Goal: Task Accomplishment & Management: Complete application form

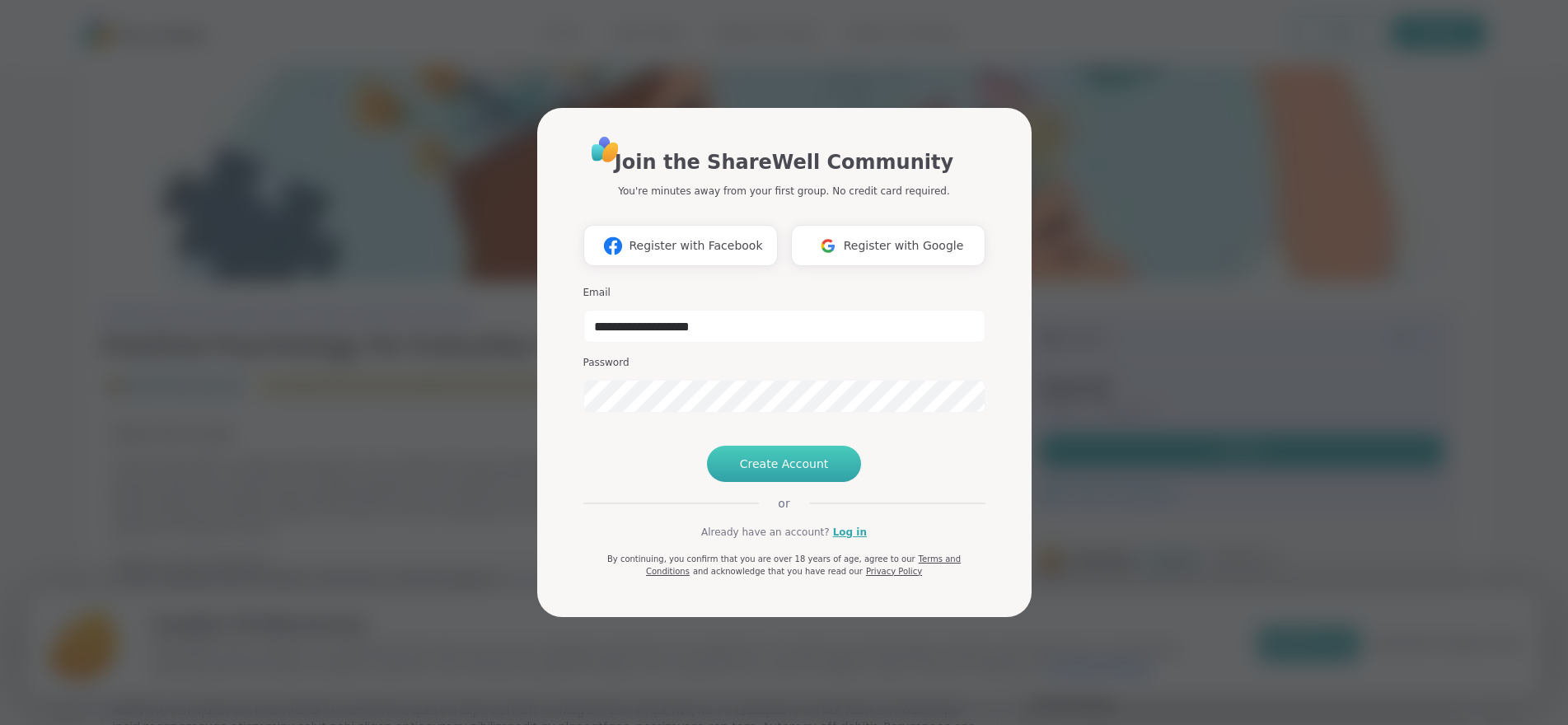
click at [815, 472] on span "Create Account" at bounding box center [784, 464] width 89 height 17
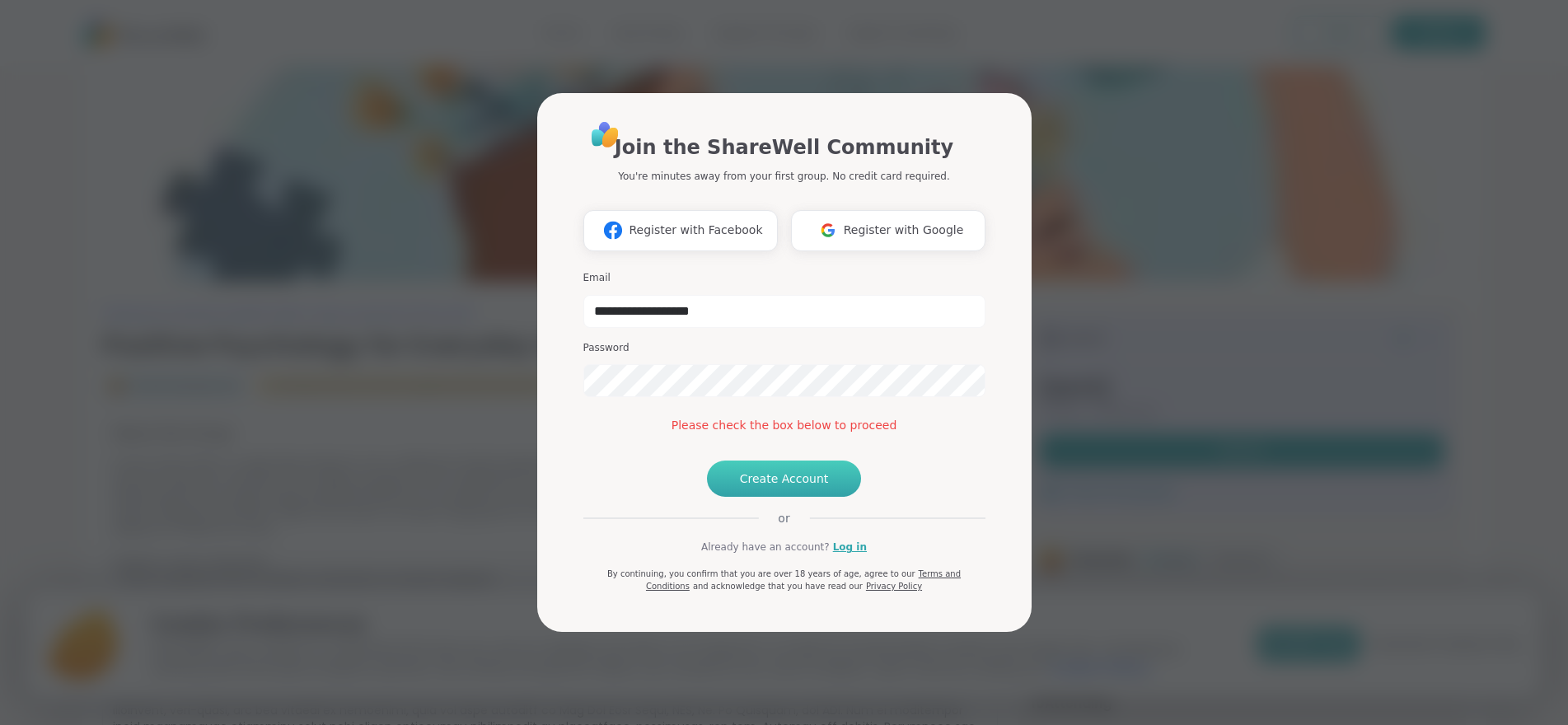
click at [784, 487] on span "Create Account" at bounding box center [784, 478] width 89 height 17
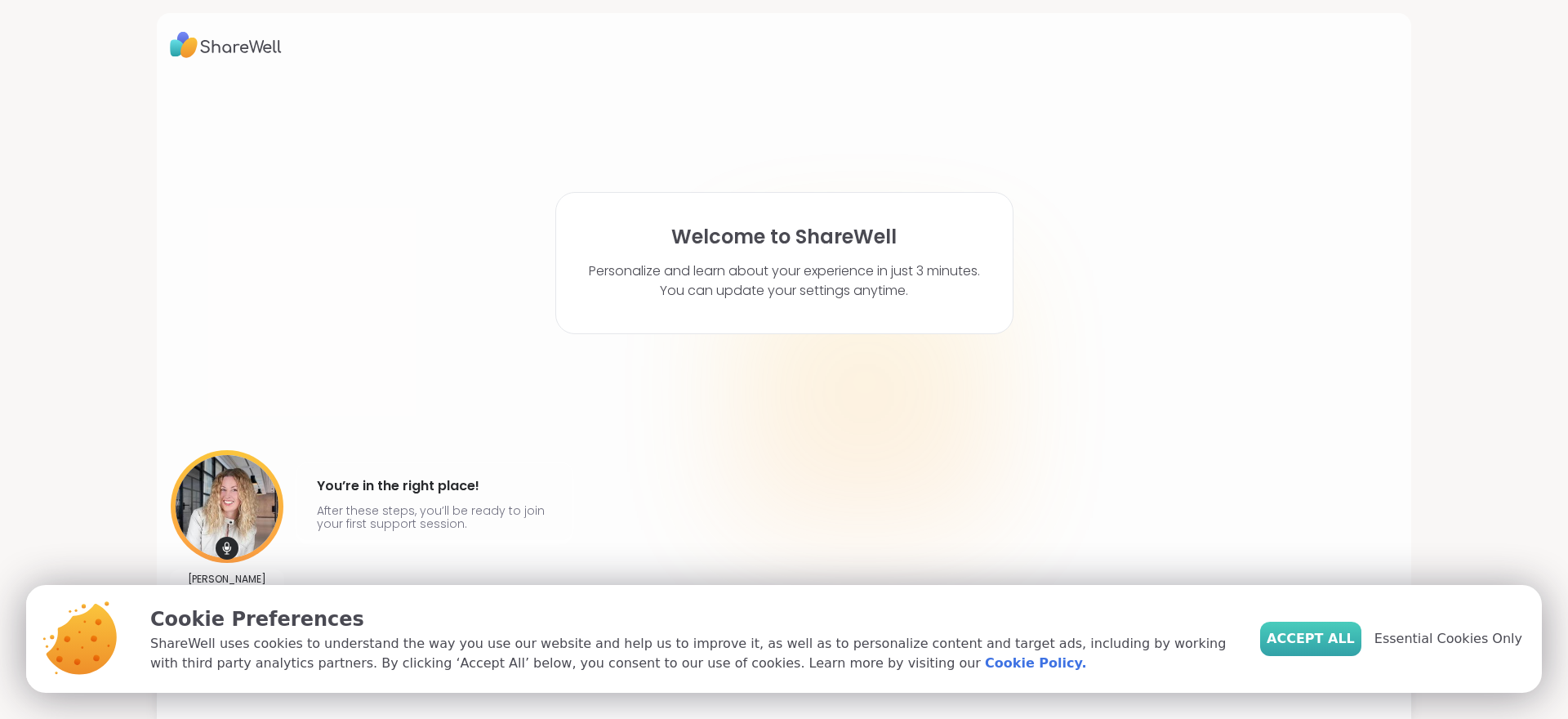
drag, startPoint x: 1348, startPoint y: 647, endPoint x: 1340, endPoint y: 575, distance: 72.4
click at [1348, 647] on span "Accept All" at bounding box center [1311, 639] width 89 height 19
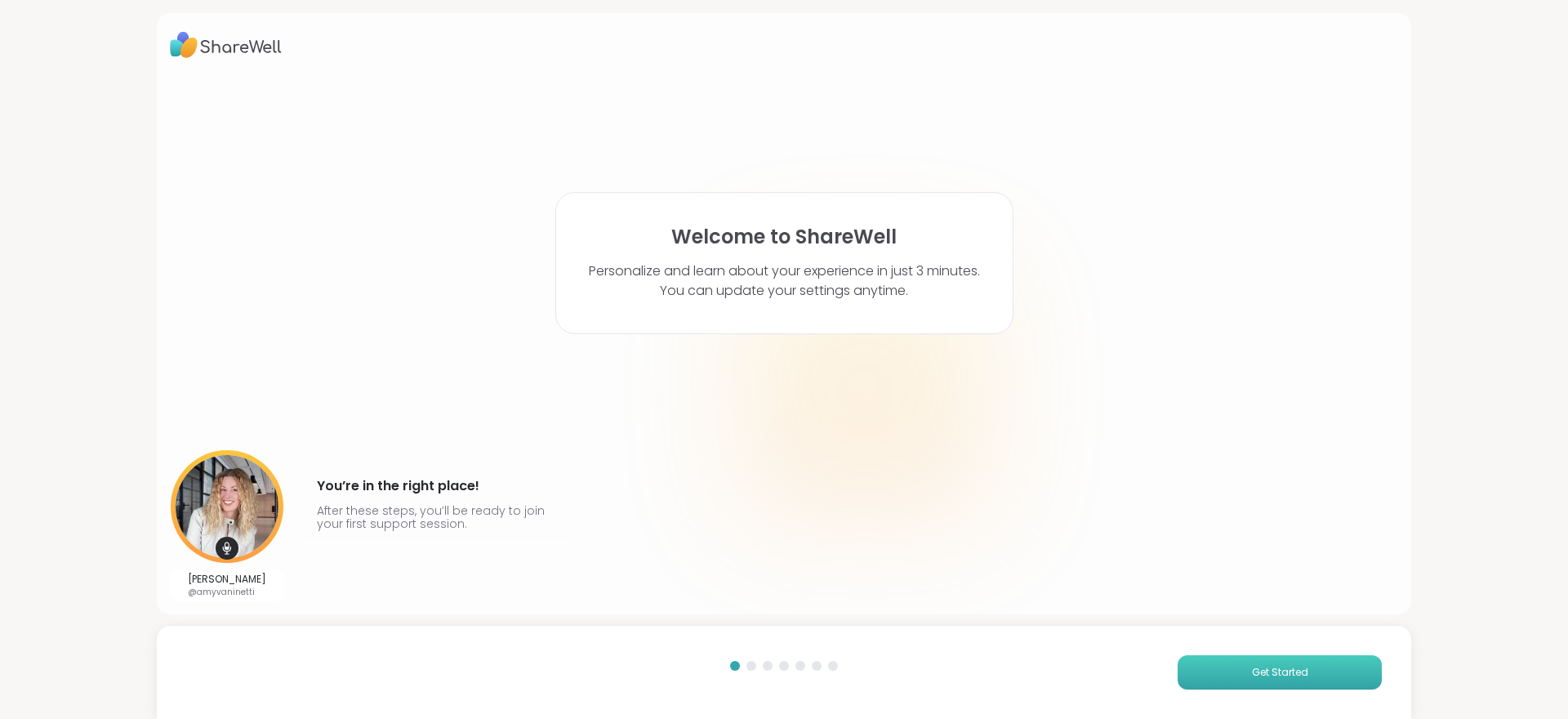
click at [1226, 668] on button "Get Started" at bounding box center [1279, 673] width 204 height 35
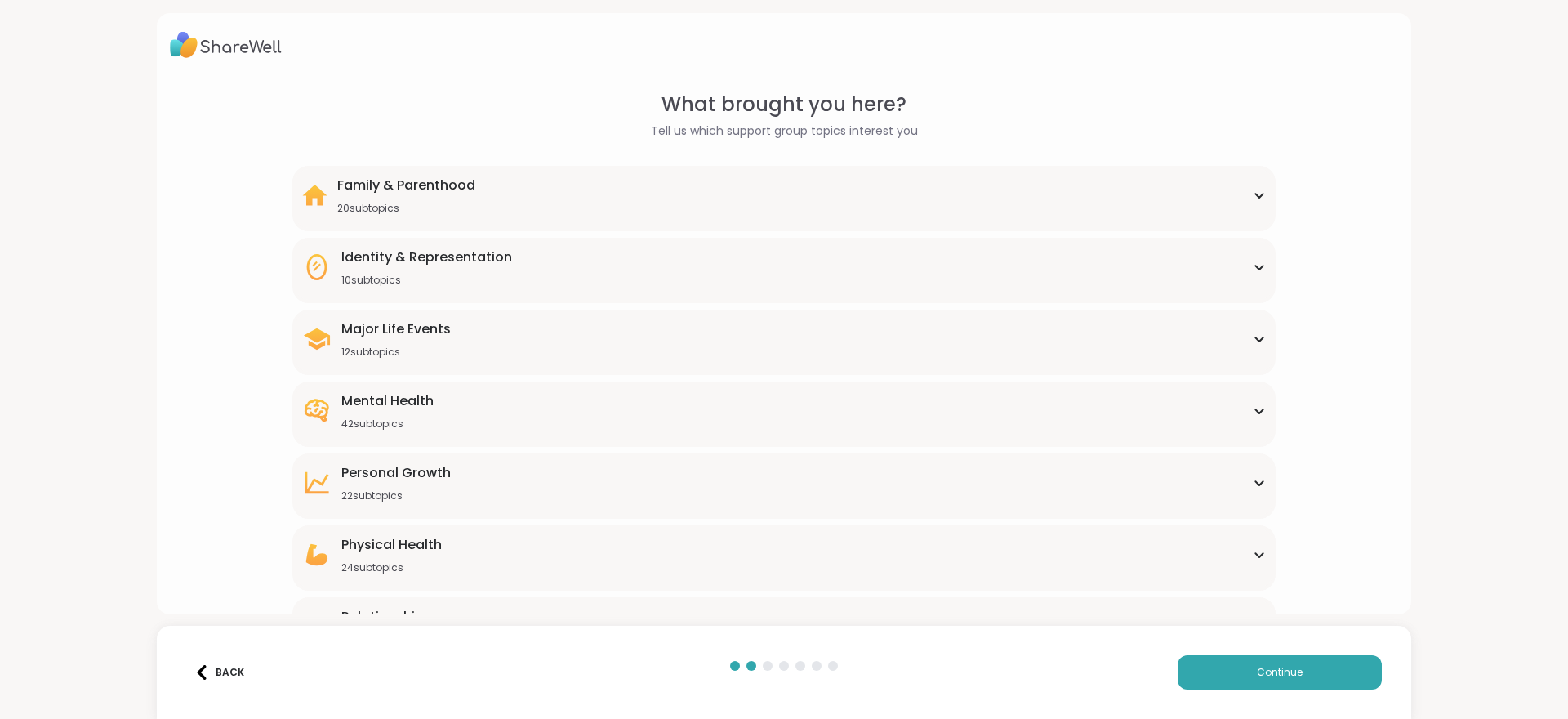
click at [475, 421] on div "Mental Health 42 subtopics" at bounding box center [783, 411] width 962 height 40
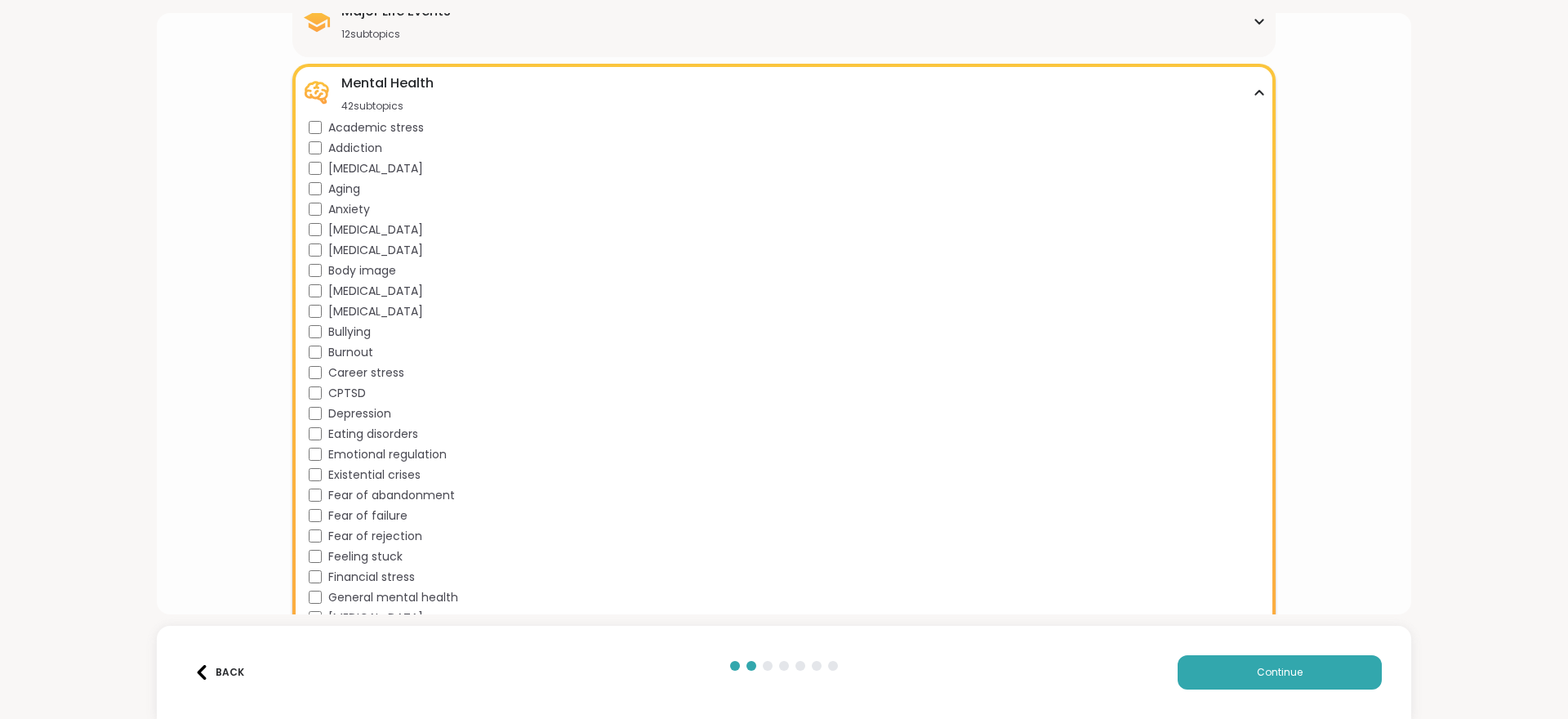
scroll to position [327, 0]
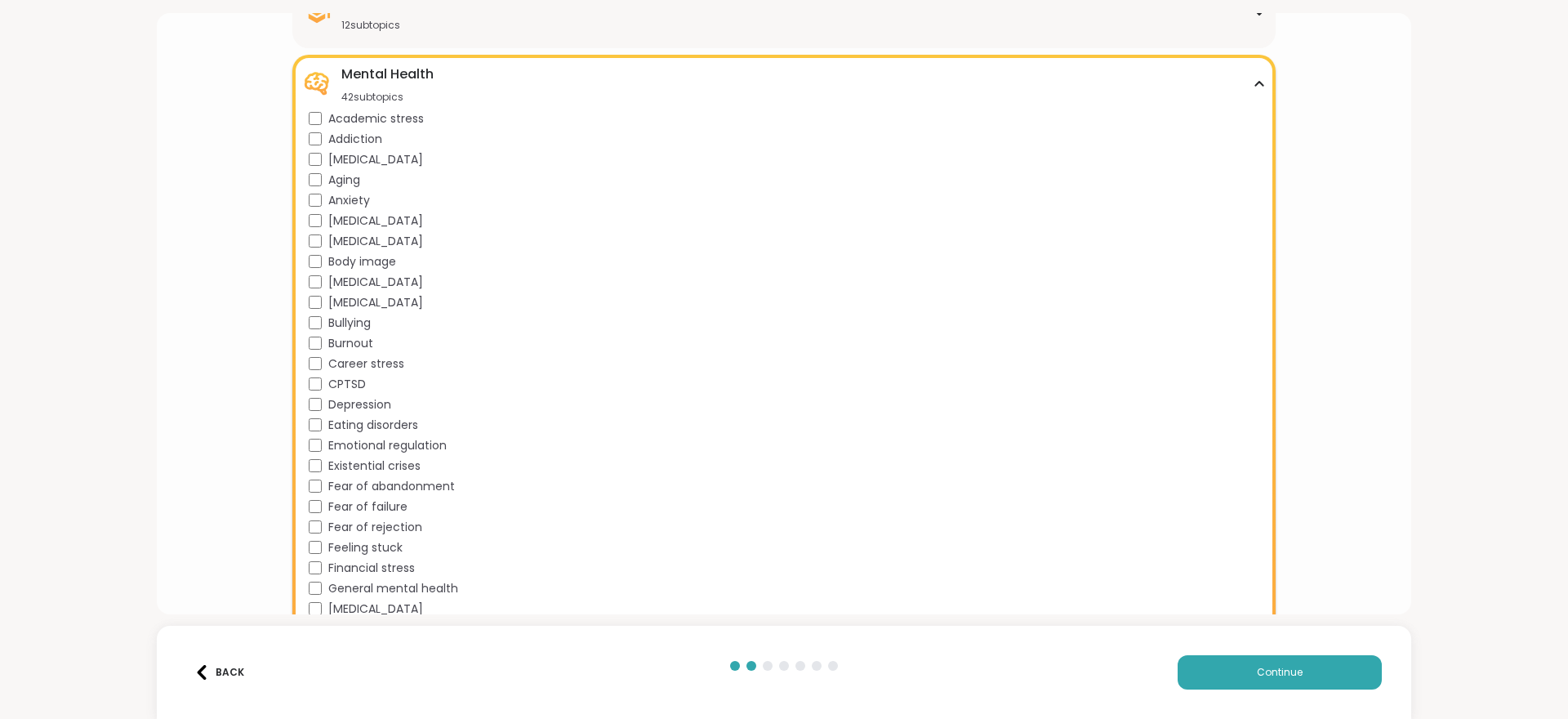
click at [311, 434] on div "Academic stress Addiction [MEDICAL_DATA] Aging Anxiety [MEDICAL_DATA] [MEDICAL_…" at bounding box center [786, 519] width 956 height 817
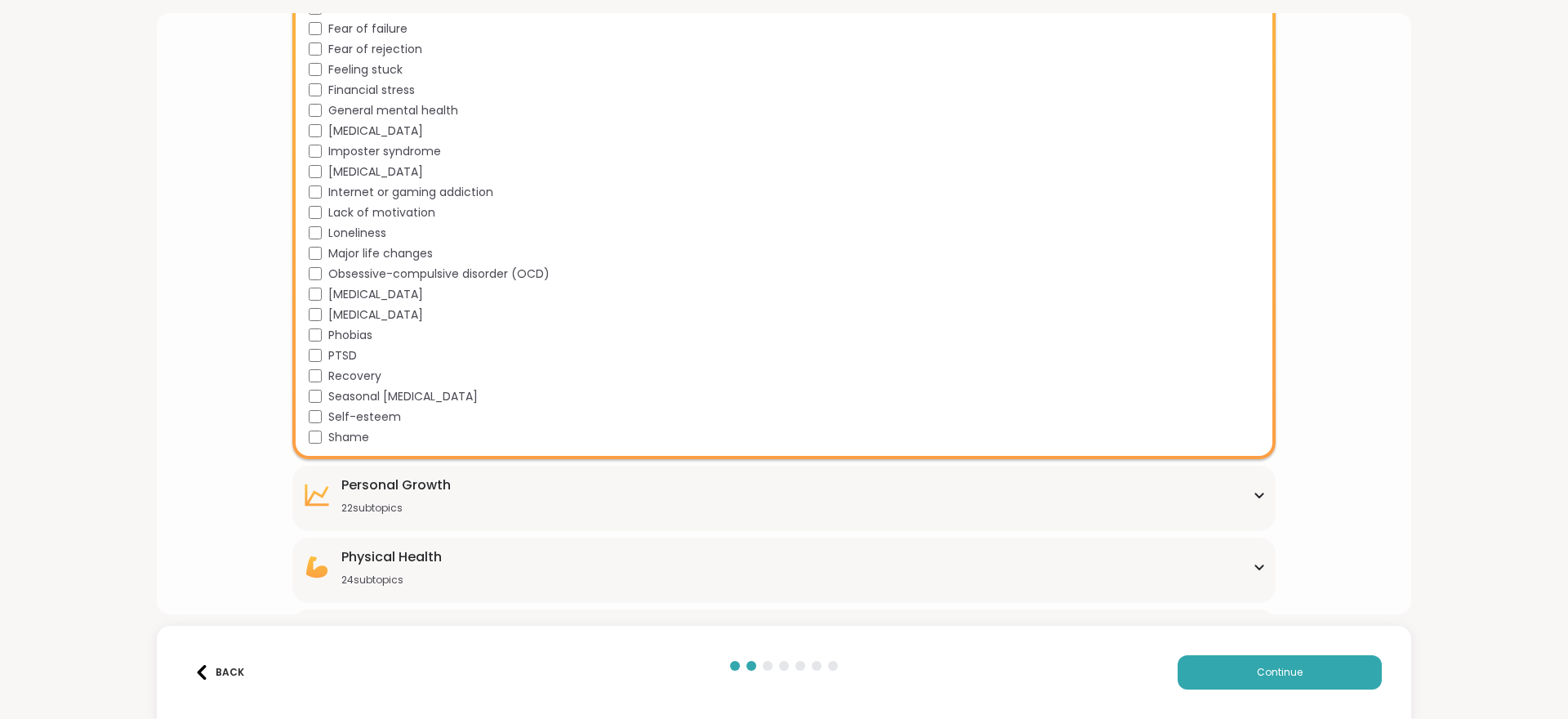
scroll to position [865, 0]
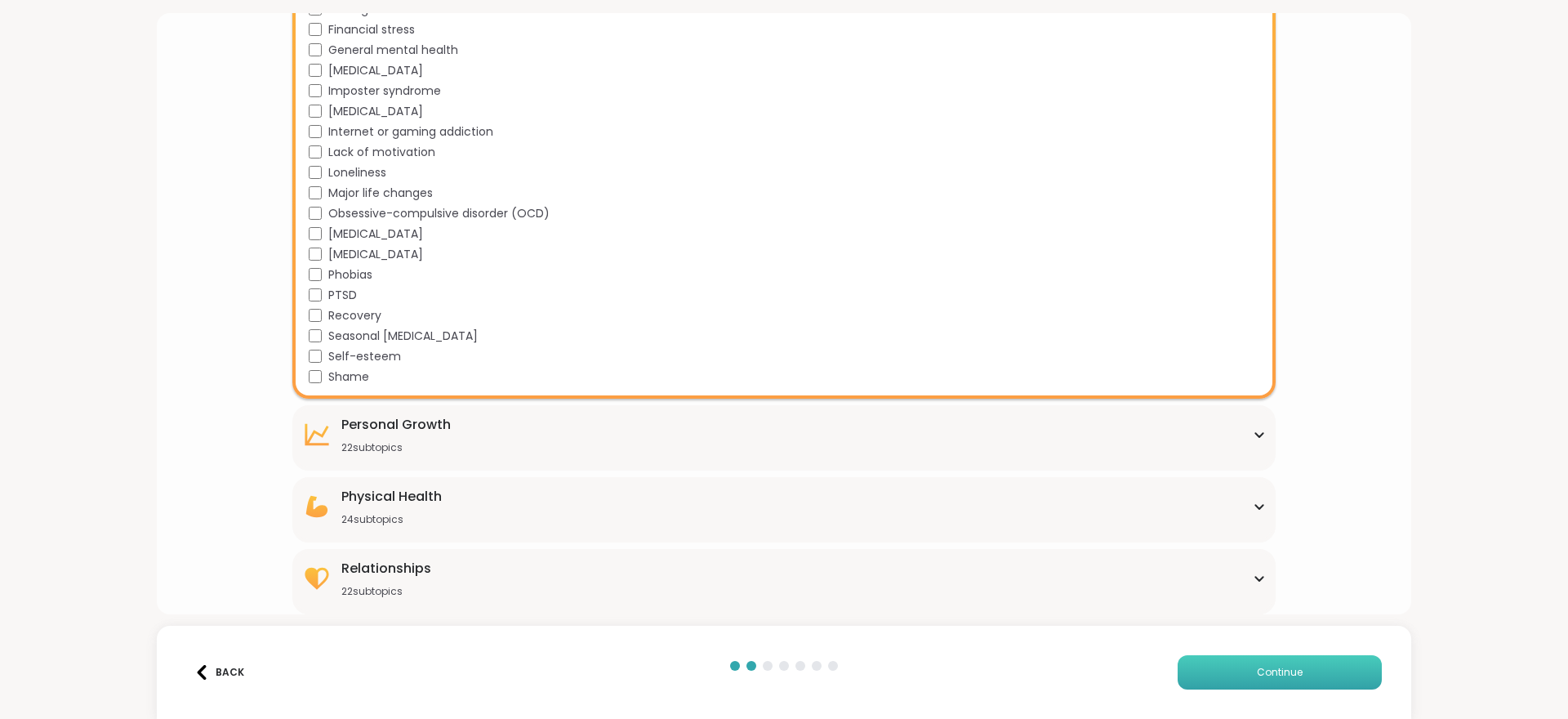
click at [1302, 669] on button "Continue" at bounding box center [1279, 673] width 204 height 35
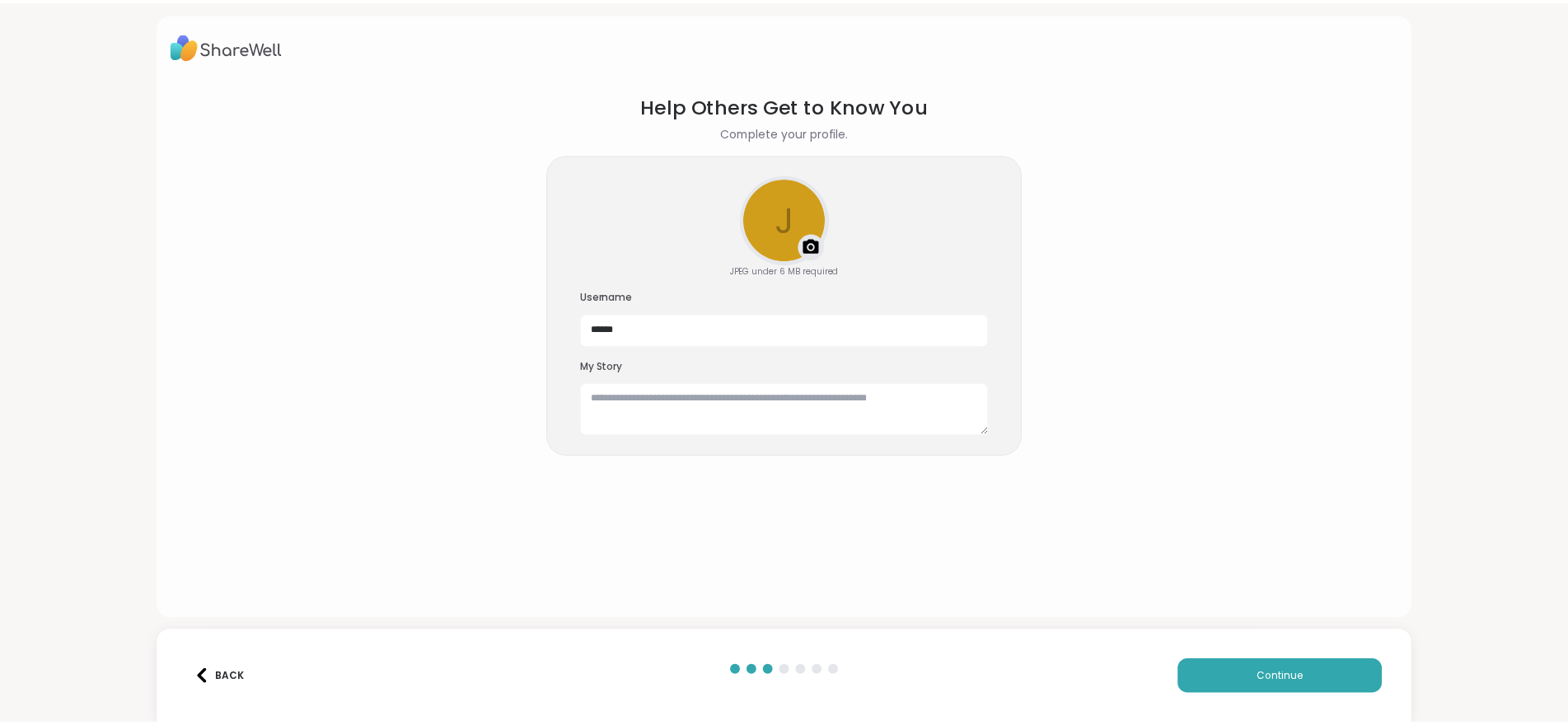
scroll to position [0, 0]
click at [787, 409] on textarea at bounding box center [791, 409] width 412 height 52
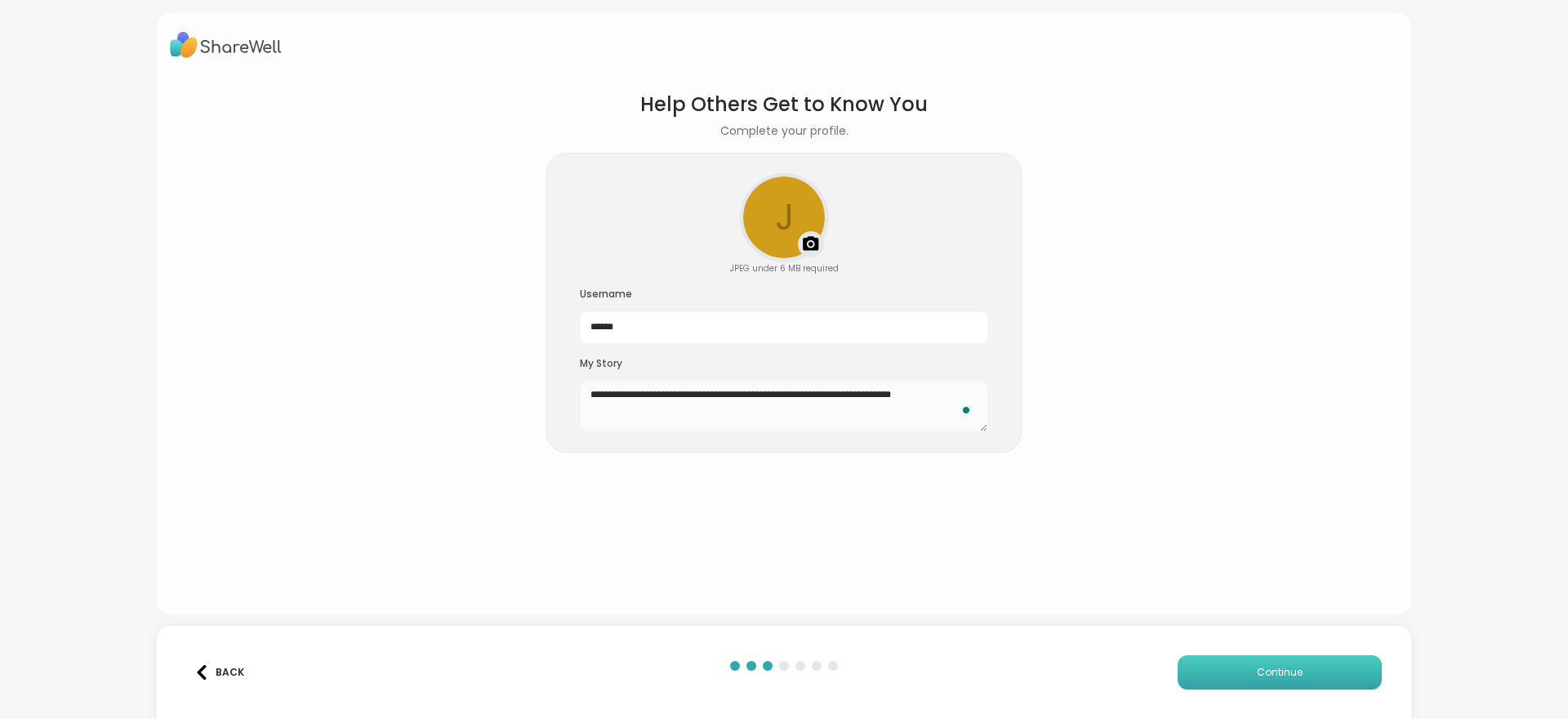
type textarea "**********"
click at [1259, 671] on span "Continue" at bounding box center [1279, 672] width 45 height 14
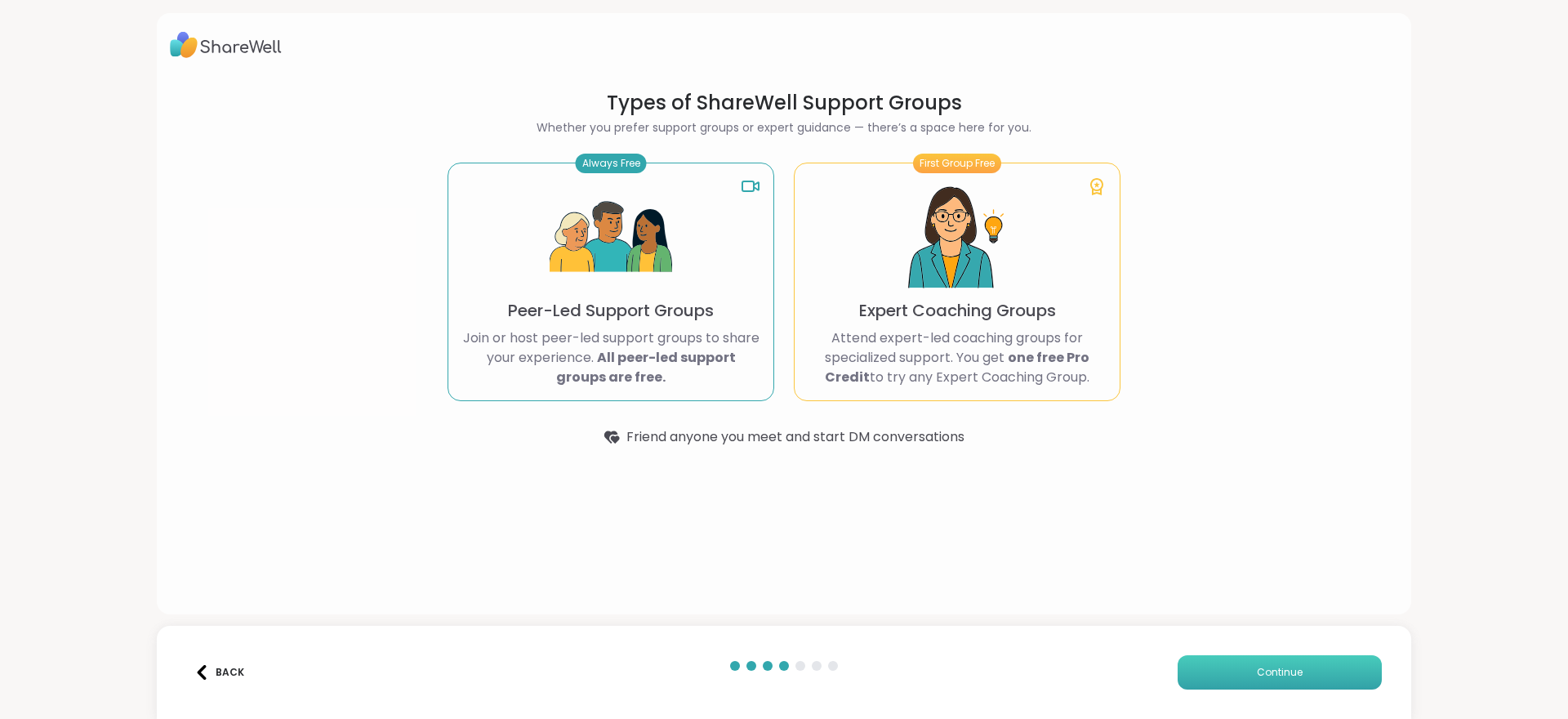
click at [1257, 672] on span "Continue" at bounding box center [1279, 672] width 45 height 14
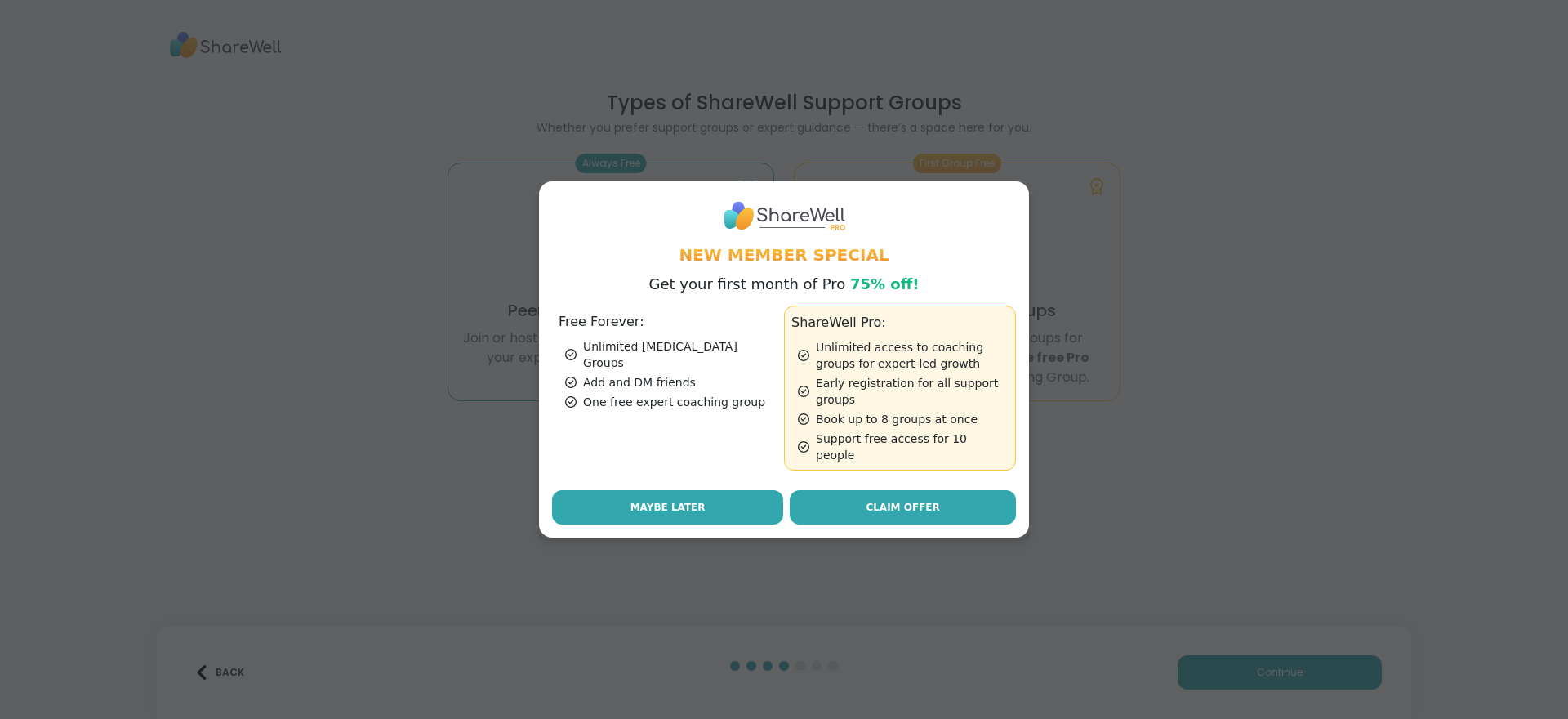
click at [621, 498] on button "Maybe Later" at bounding box center [667, 508] width 231 height 35
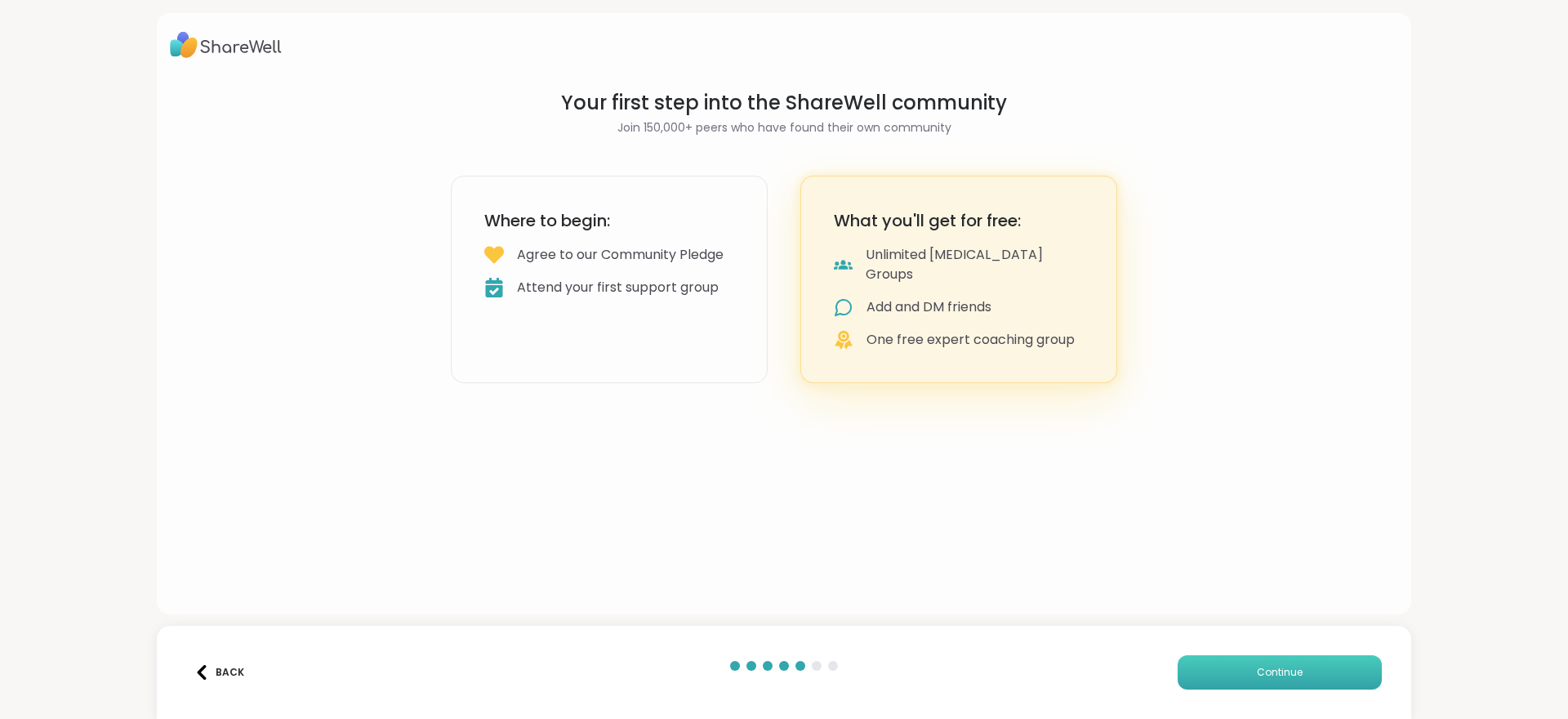
click at [1277, 669] on span "Continue" at bounding box center [1279, 672] width 45 height 14
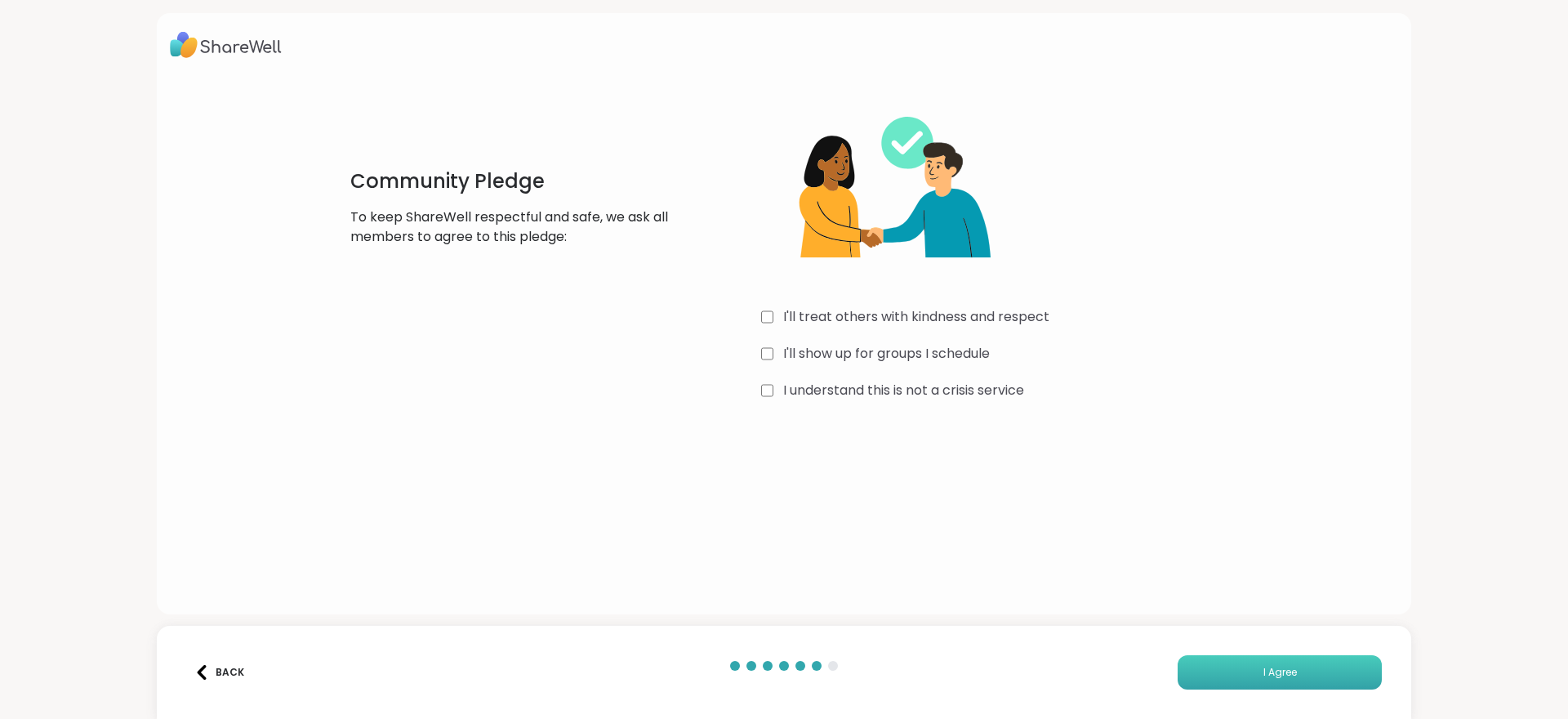
click at [1232, 678] on button "I Agree" at bounding box center [1279, 673] width 204 height 35
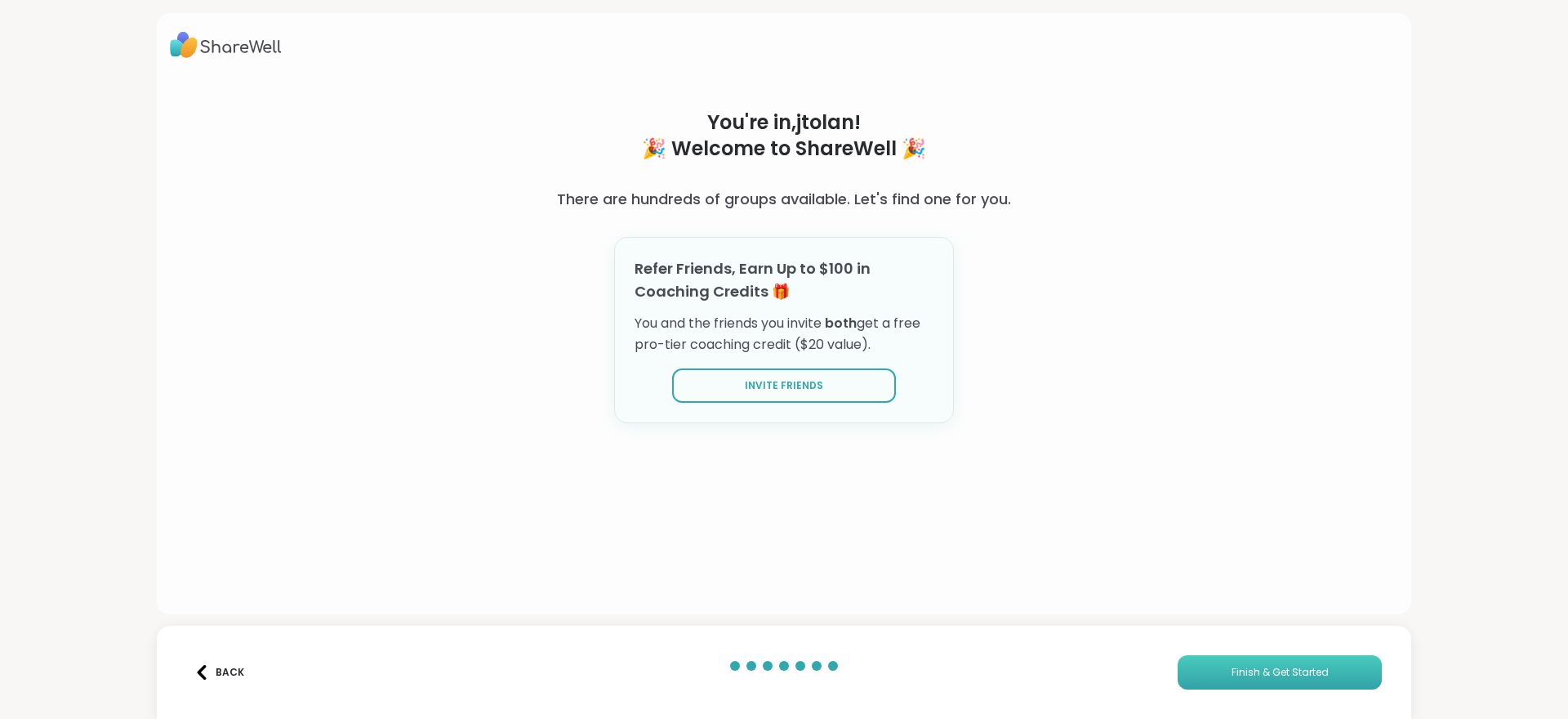
click at [1255, 679] on button "Finish & Get Started" at bounding box center [1279, 673] width 204 height 35
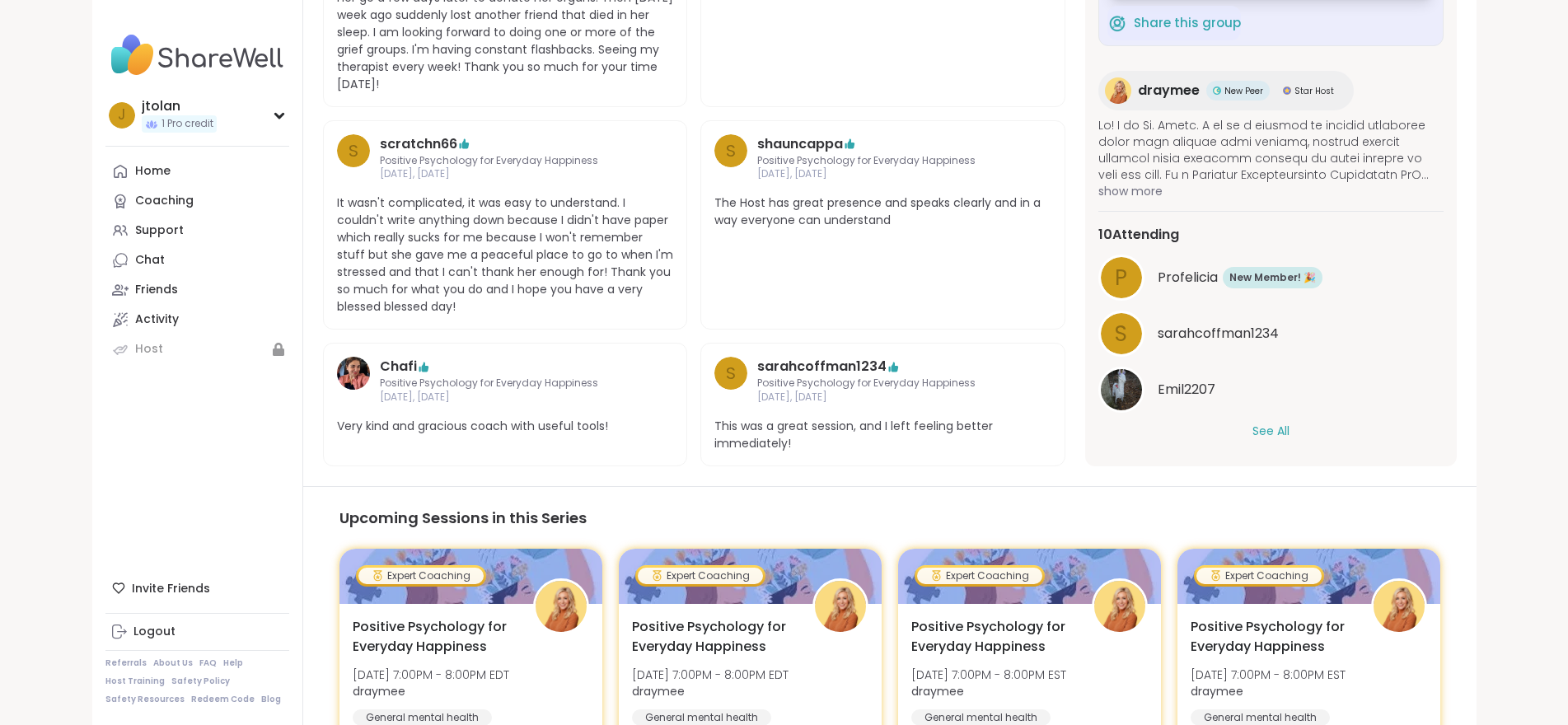
scroll to position [1075, 0]
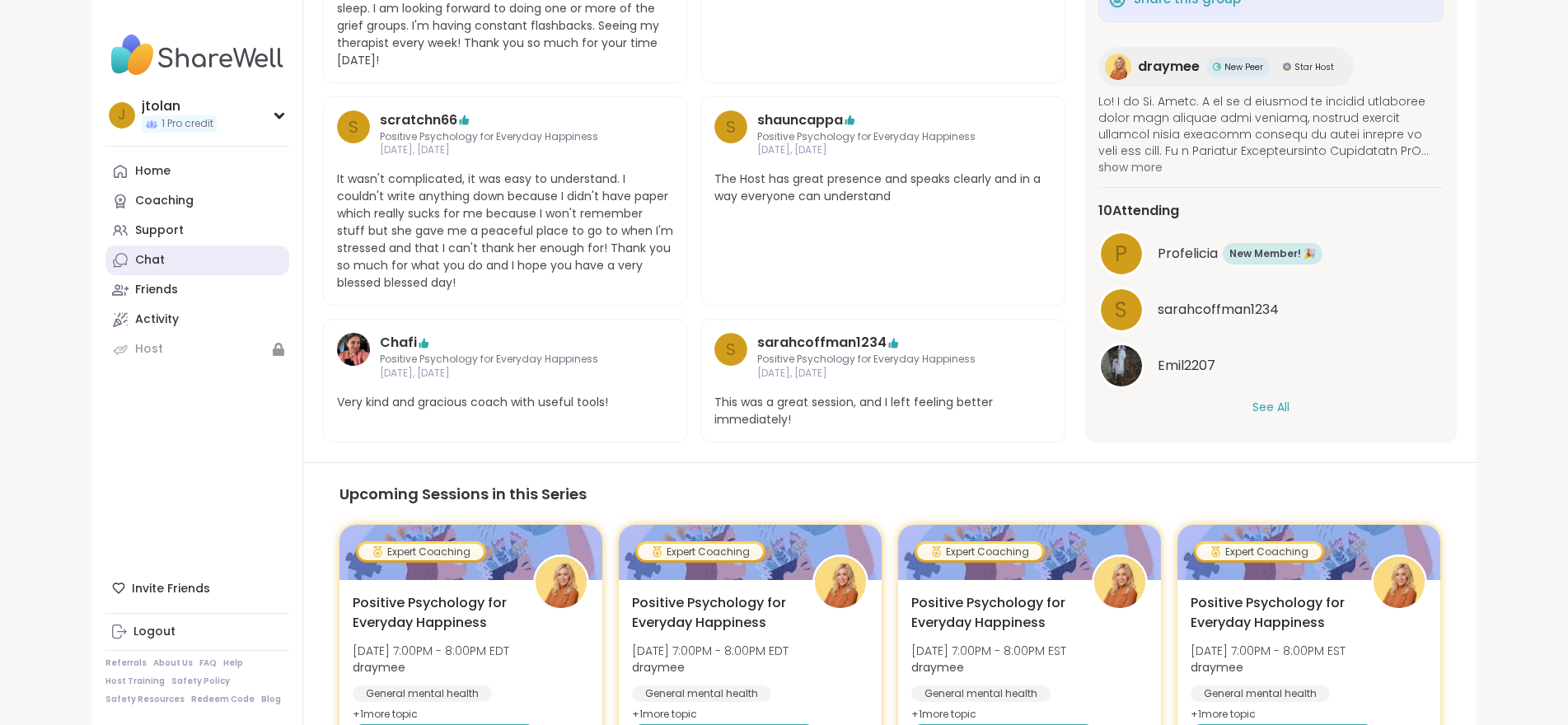
click at [135, 257] on div "Chat" at bounding box center [150, 259] width 30 height 17
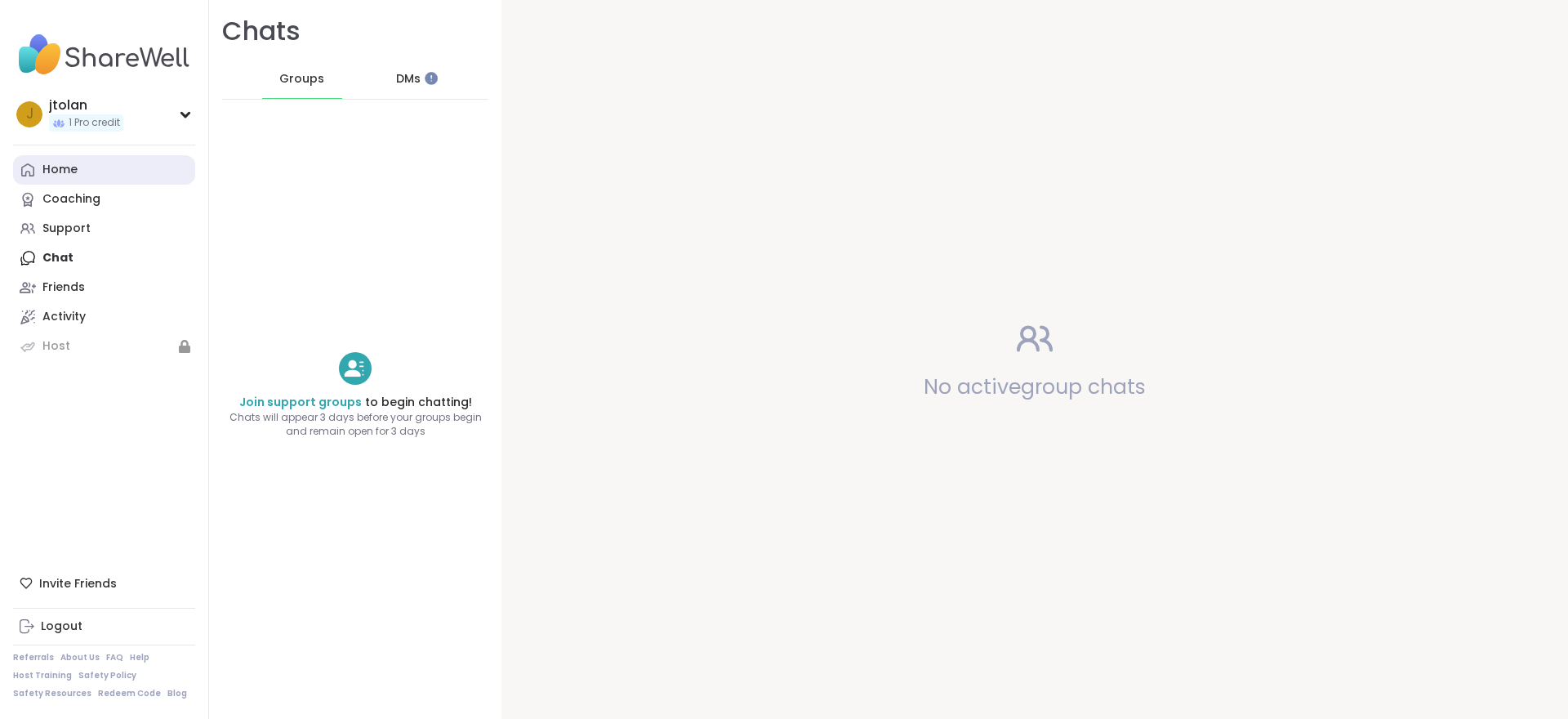
click at [64, 173] on div "Home" at bounding box center [60, 170] width 35 height 16
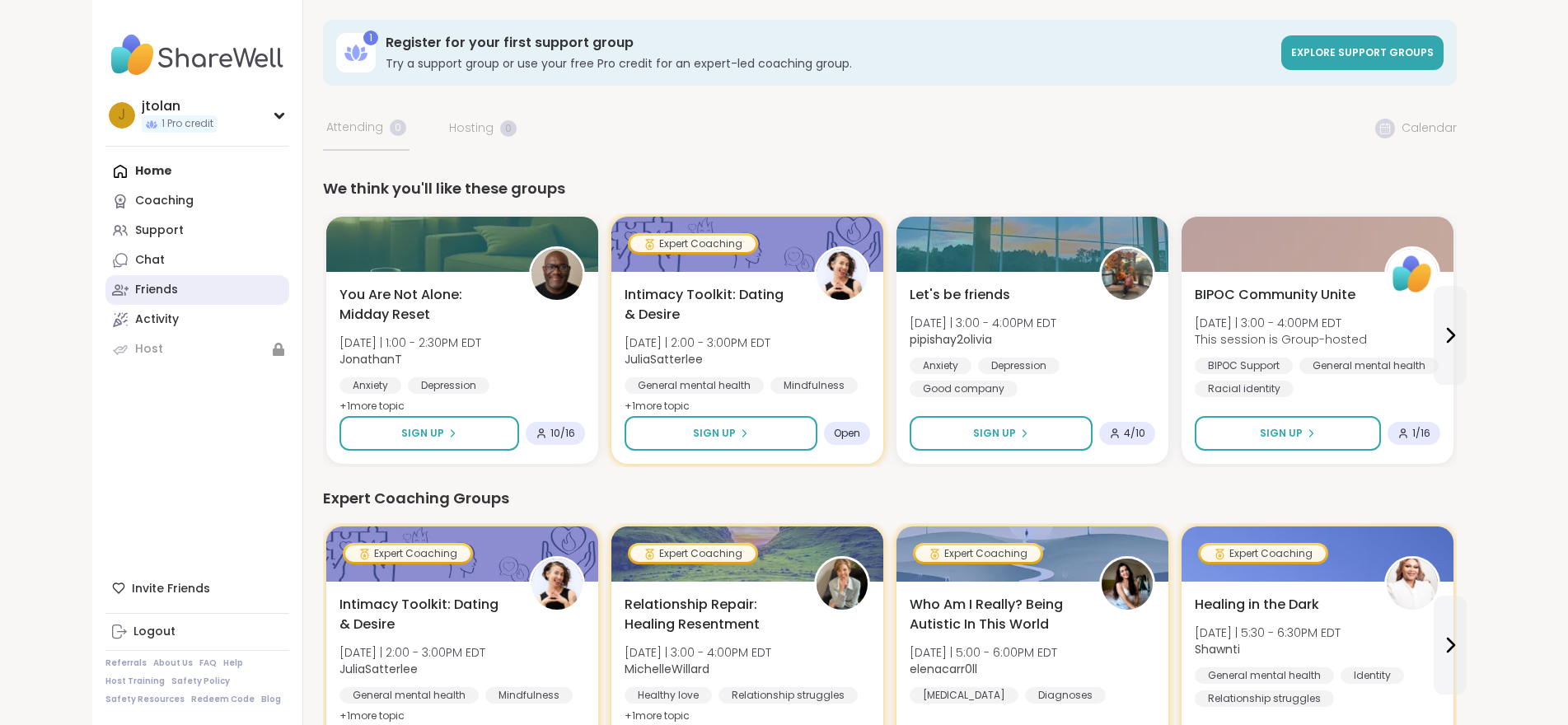
click at [135, 293] on div "Friends" at bounding box center [157, 290] width 43 height 17
